Goal: Check status: Check status

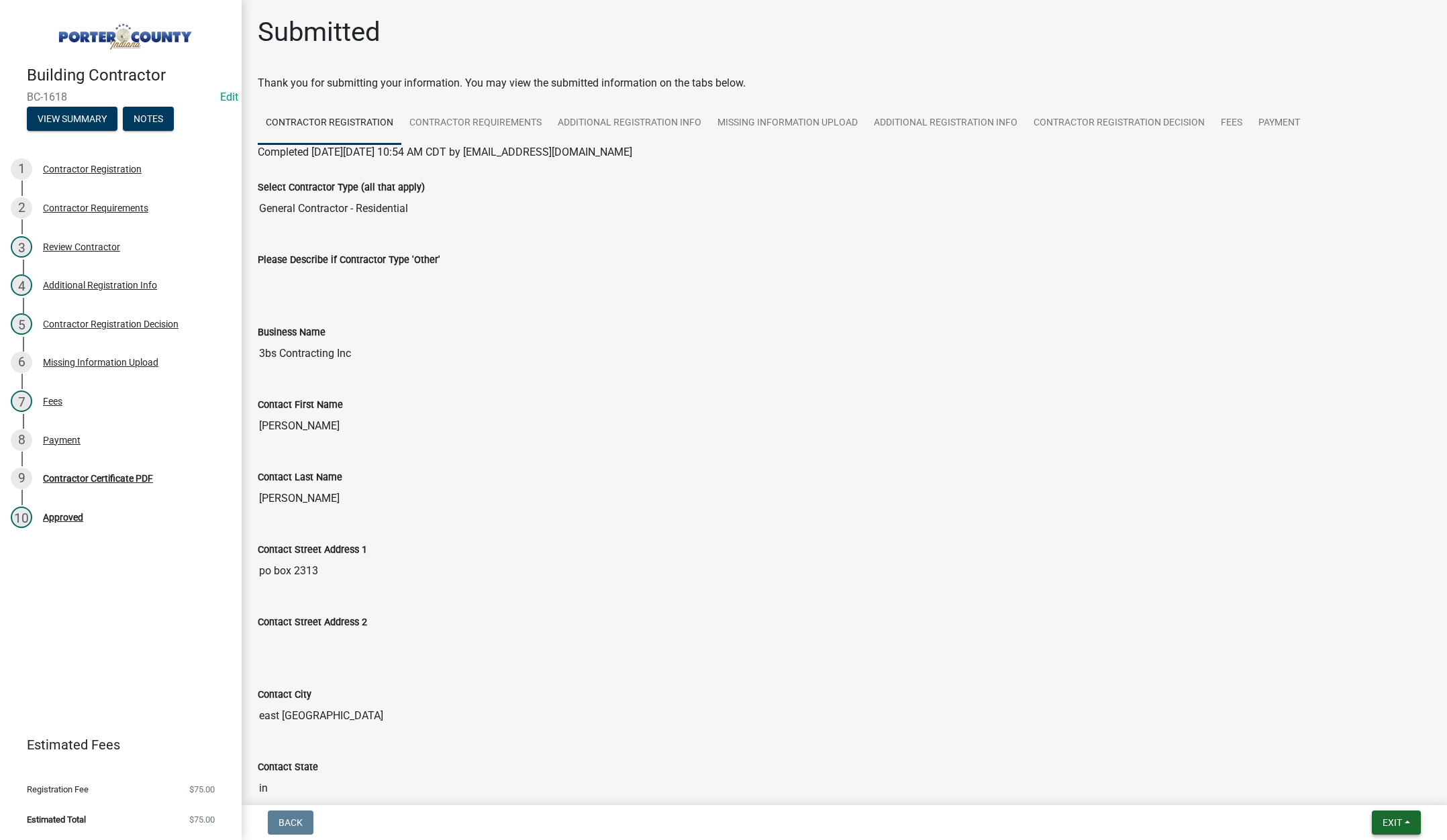
click at [1391, 819] on span "Exit" at bounding box center [1392, 822] width 19 height 11
click at [1373, 792] on button "Save & Exit" at bounding box center [1367, 787] width 107 height 32
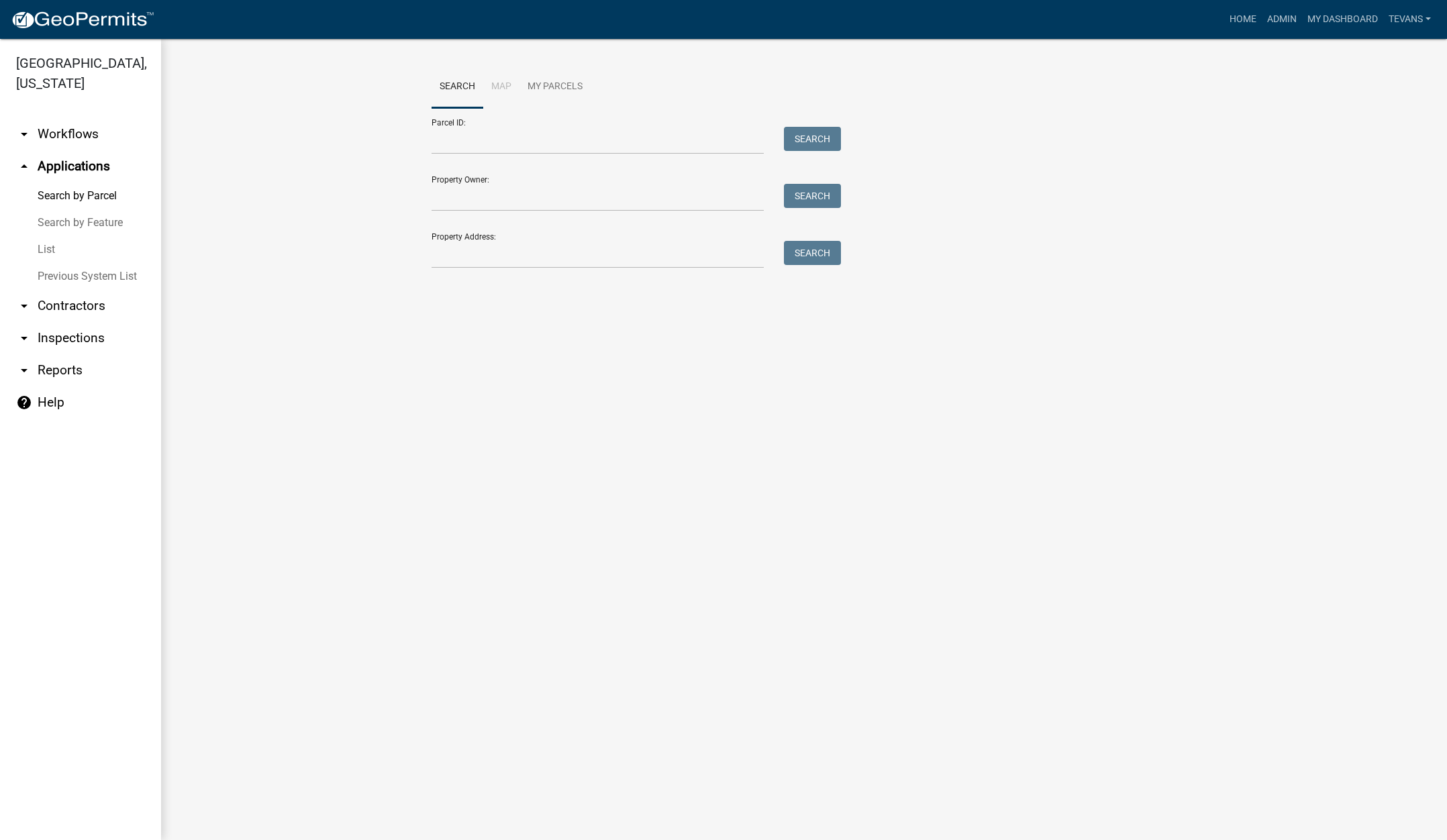
click at [133, 797] on ul "arrow_drop_down Workflows List arrow_drop_up Applications Search by Parcel Sear…" at bounding box center [80, 473] width 161 height 733
click at [444, 261] on input "Property Address:" at bounding box center [598, 254] width 332 height 28
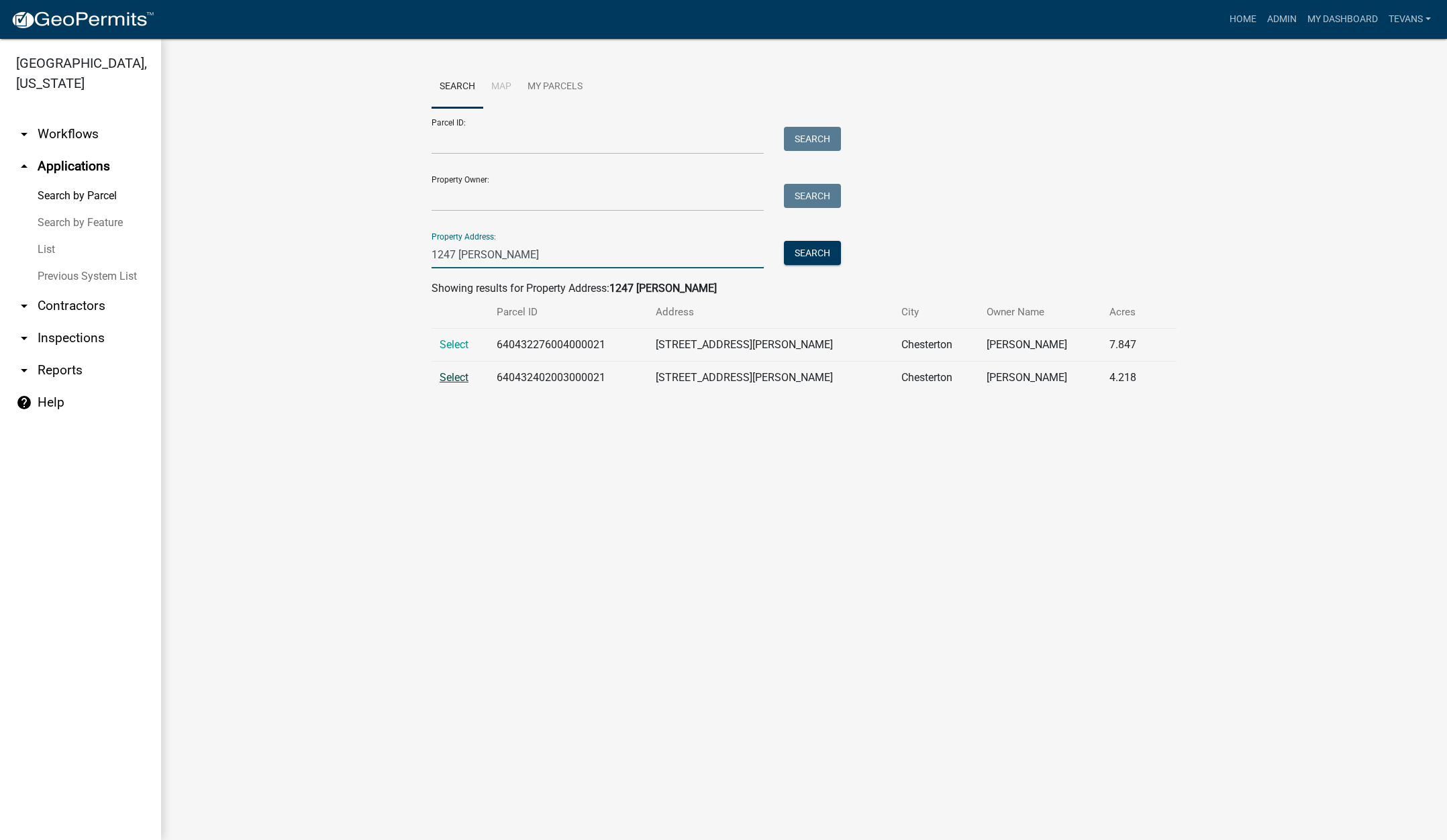
type input "1247 [PERSON_NAME]"
click at [454, 377] on span "Select" at bounding box center [454, 377] width 29 height 13
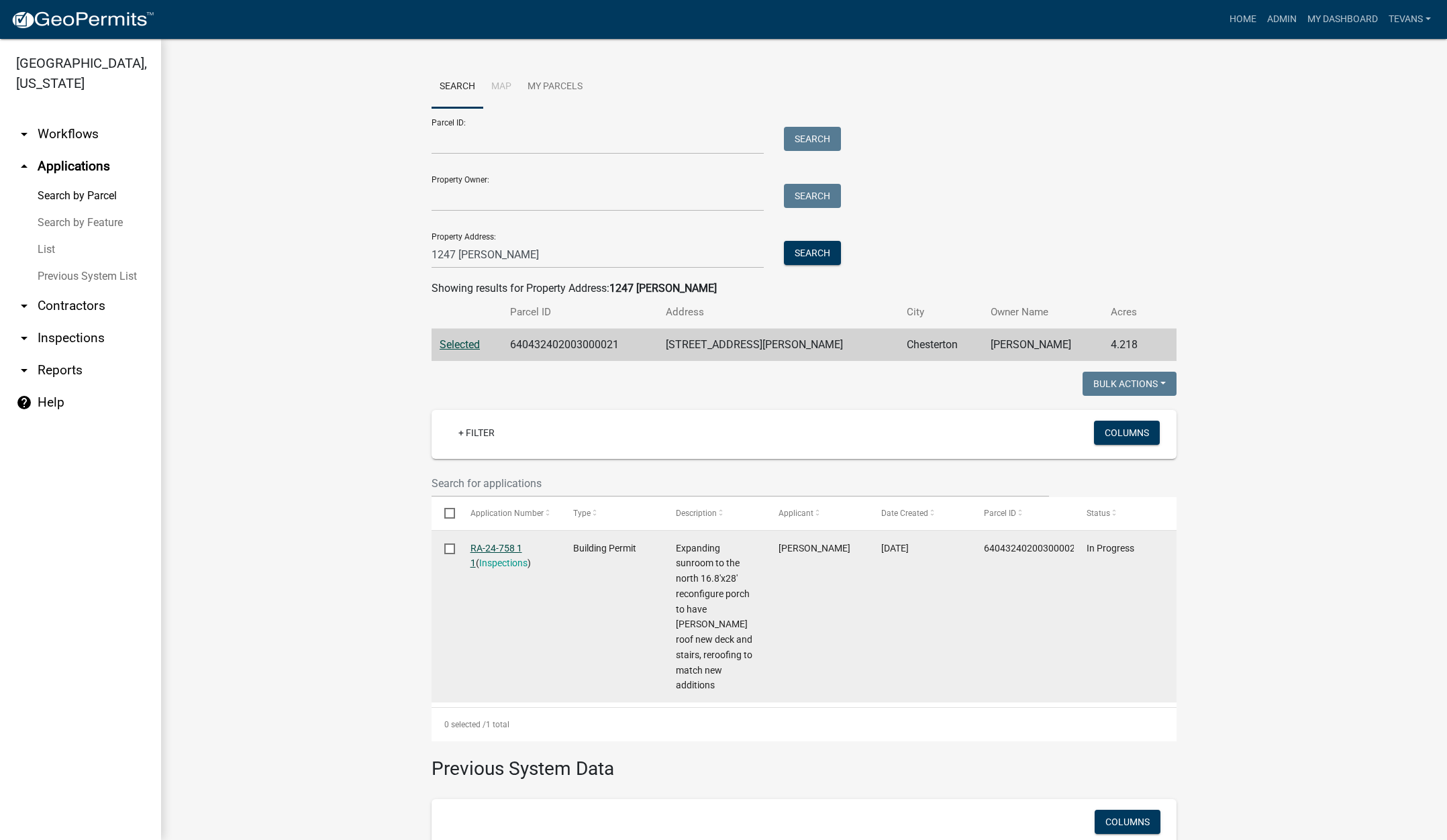
click at [483, 549] on link "RA-24-758 1 1" at bounding box center [496, 556] width 52 height 26
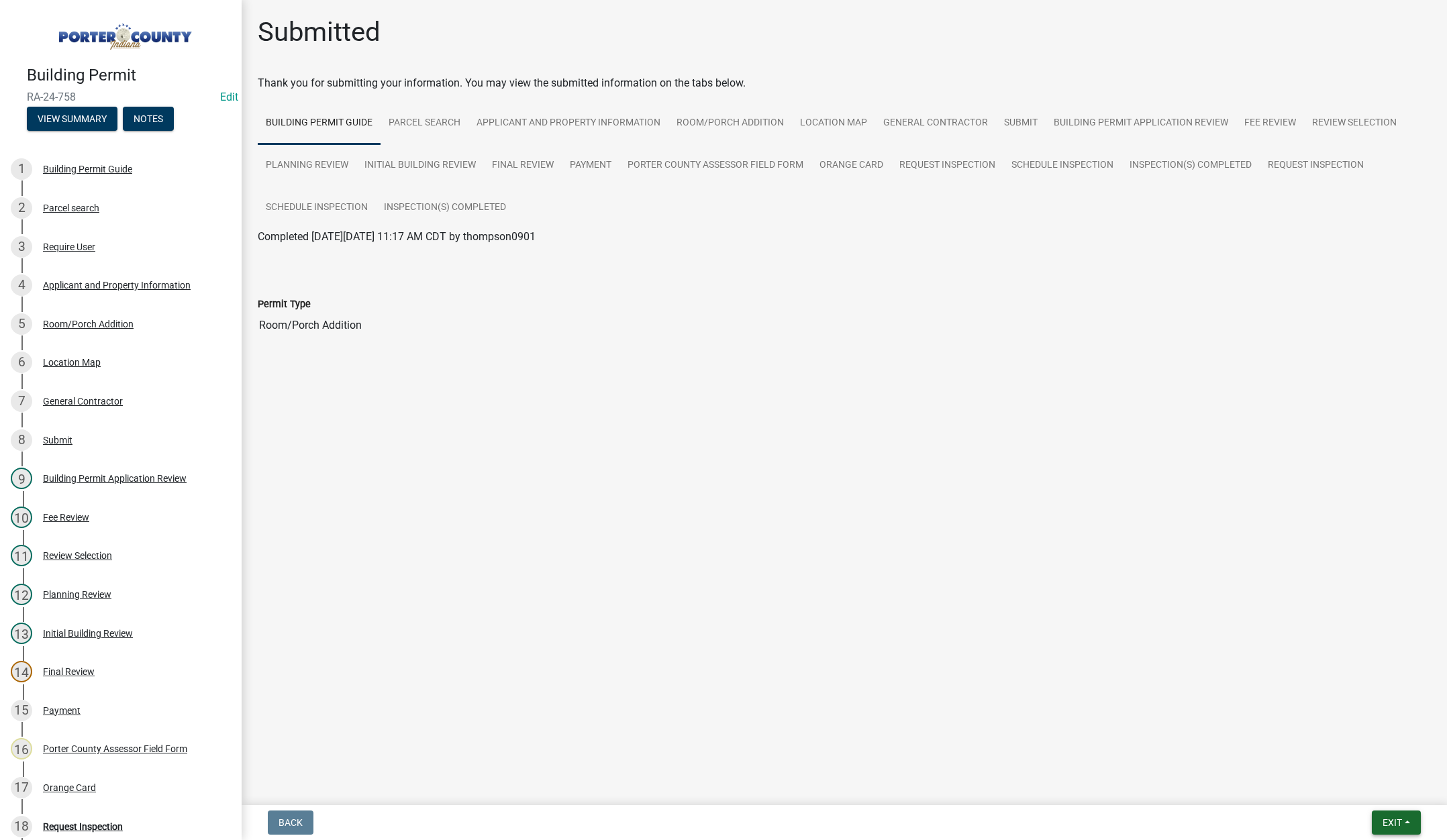
click at [1387, 816] on button "Exit" at bounding box center [1395, 822] width 49 height 24
click at [1371, 792] on button "Save & Exit" at bounding box center [1367, 787] width 107 height 32
